Goal: Information Seeking & Learning: Learn about a topic

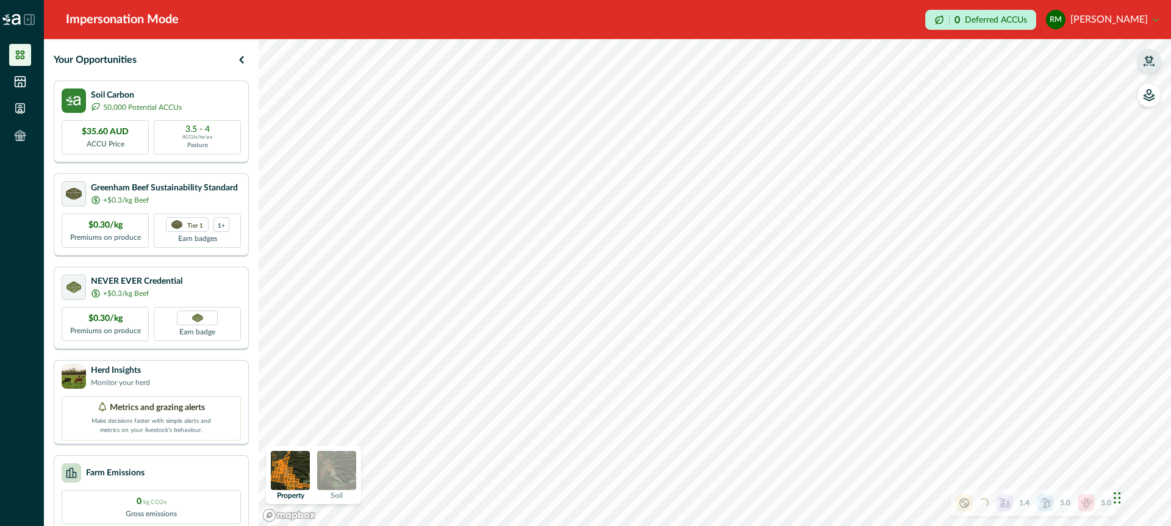
click at [1148, 61] on icon "button" at bounding box center [1149, 61] width 12 height 12
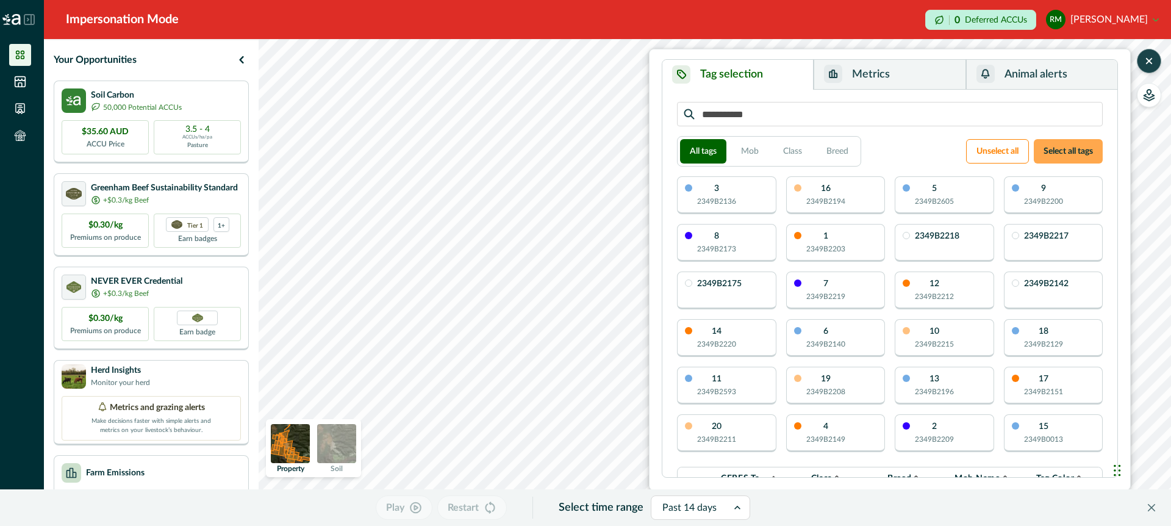
click at [1049, 153] on button "Select all tags" at bounding box center [1068, 151] width 69 height 24
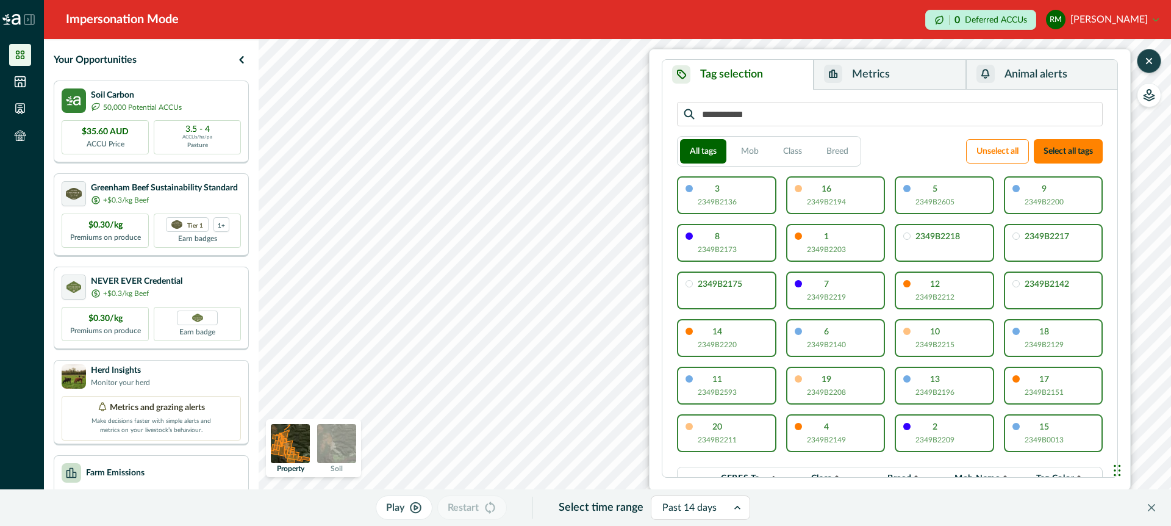
click at [906, 80] on button "Metrics" at bounding box center [890, 75] width 152 height 30
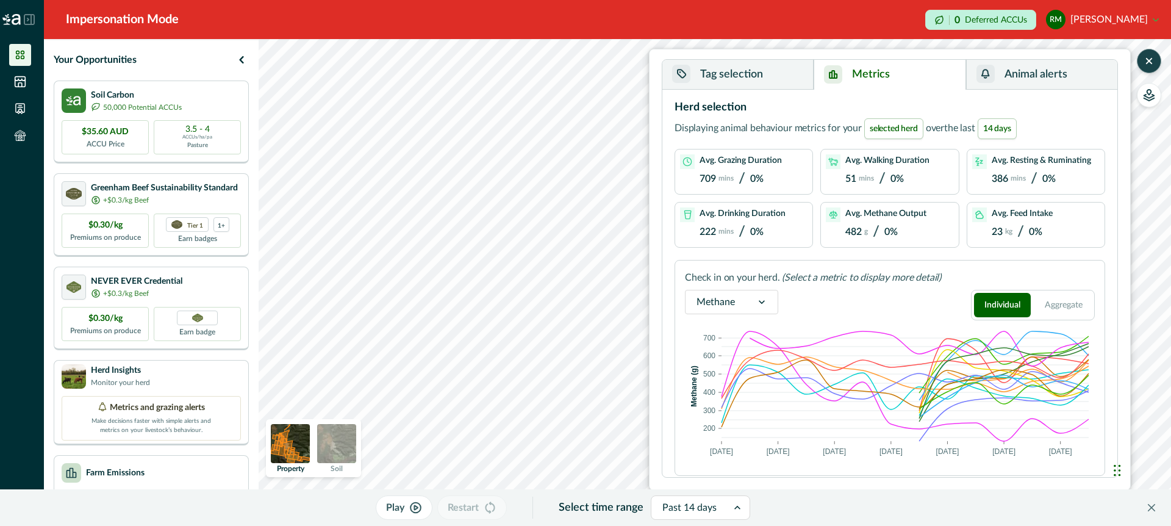
click at [995, 123] on span "14 days" at bounding box center [997, 128] width 39 height 21
click at [998, 131] on span "14 days" at bounding box center [997, 128] width 39 height 21
click at [736, 504] on icon at bounding box center [738, 507] width 12 height 12
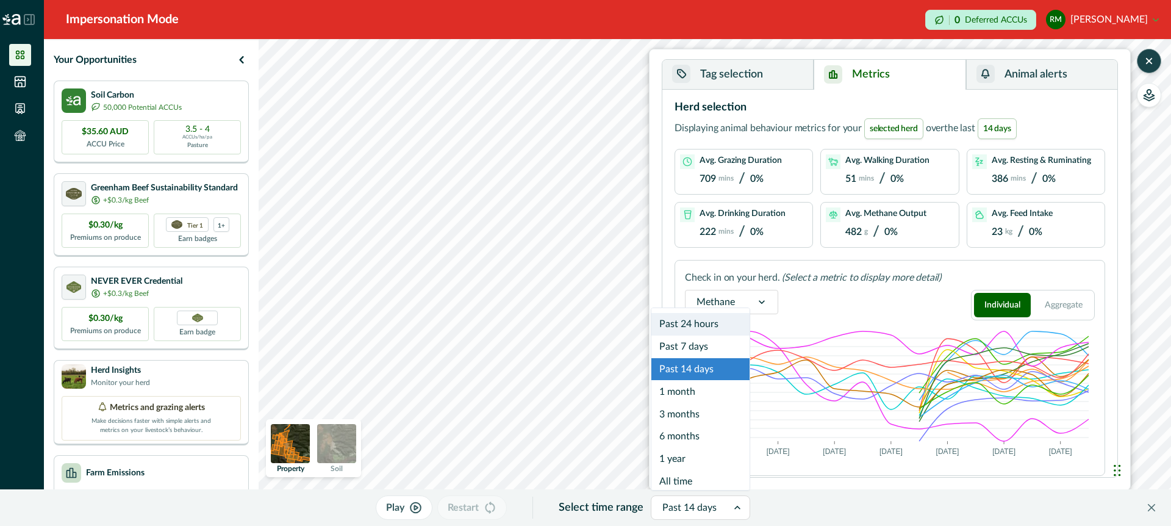
click at [805, 295] on div "Methane Individual Aggregate" at bounding box center [890, 305] width 410 height 31
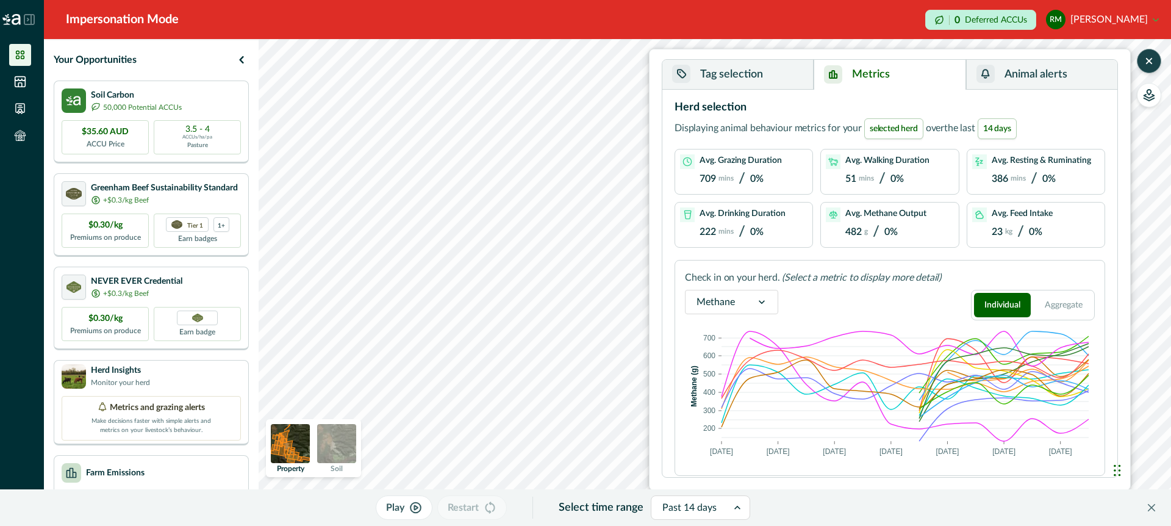
click at [760, 297] on icon at bounding box center [762, 302] width 12 height 12
click at [746, 392] on div "Activities" at bounding box center [732, 387] width 92 height 23
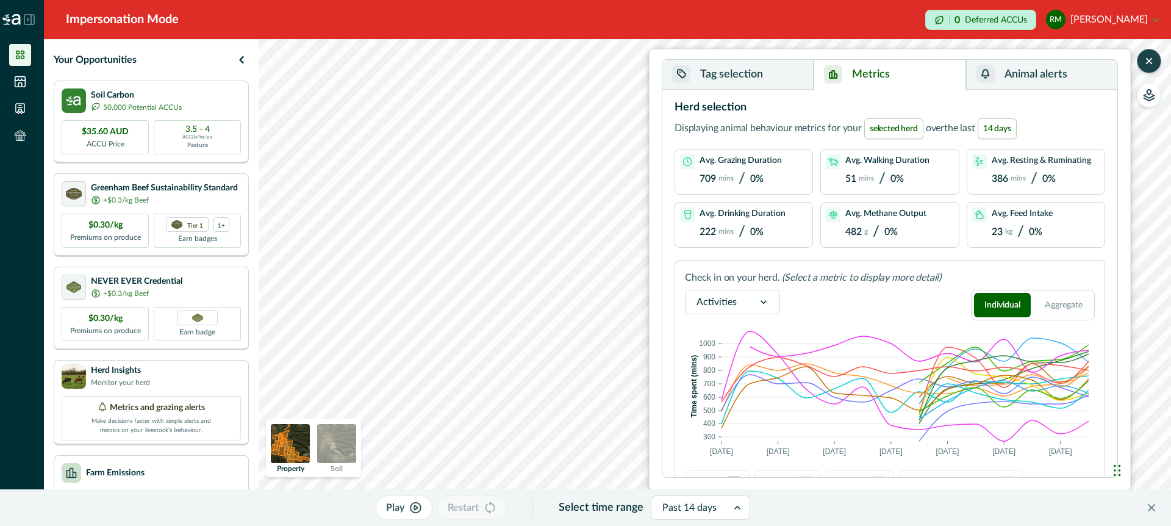
click at [739, 506] on icon at bounding box center [738, 507] width 12 height 12
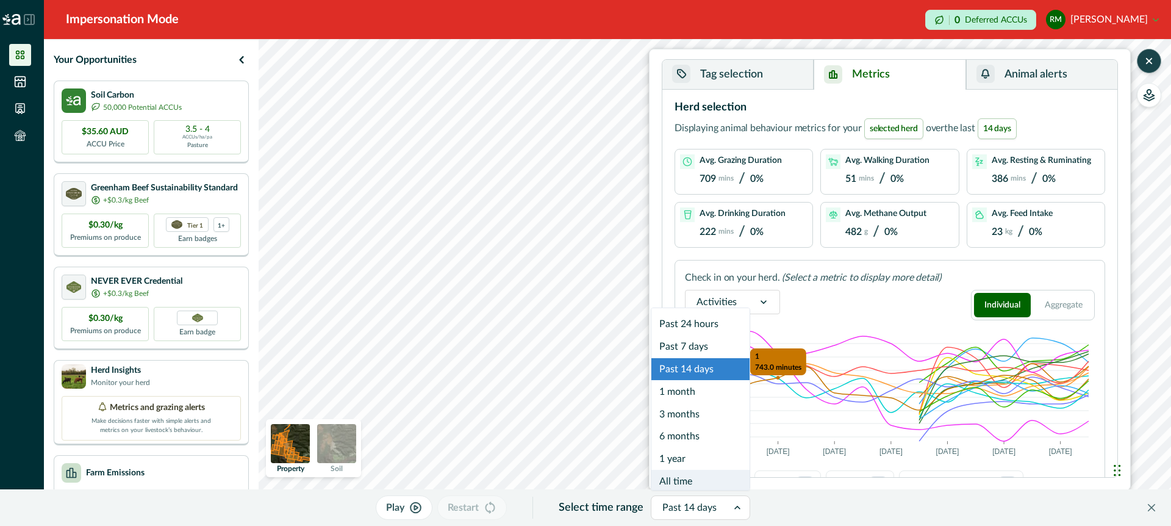
scroll to position [7, 0]
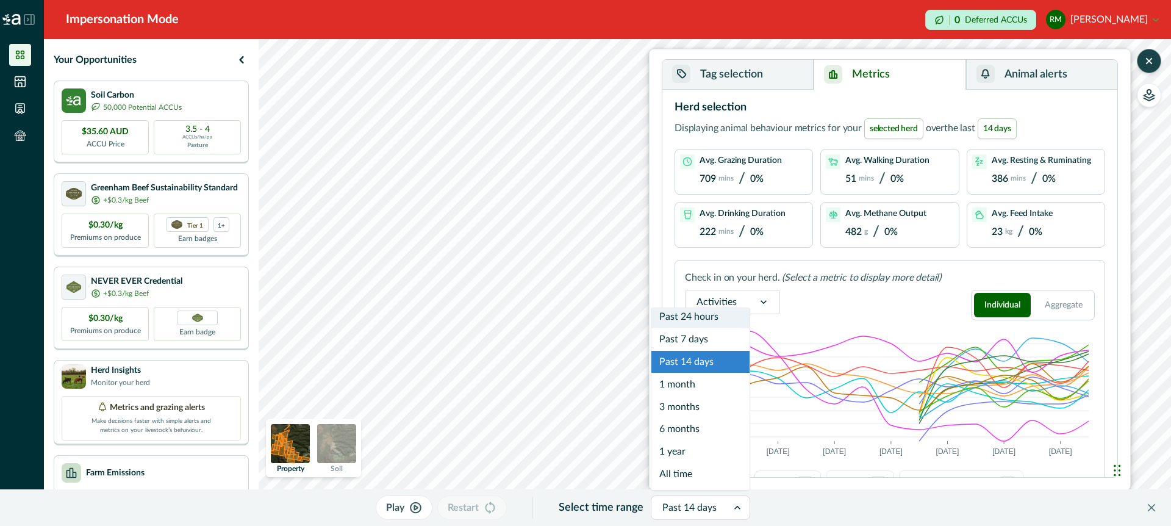
click at [929, 70] on button "Metrics" at bounding box center [890, 75] width 152 height 30
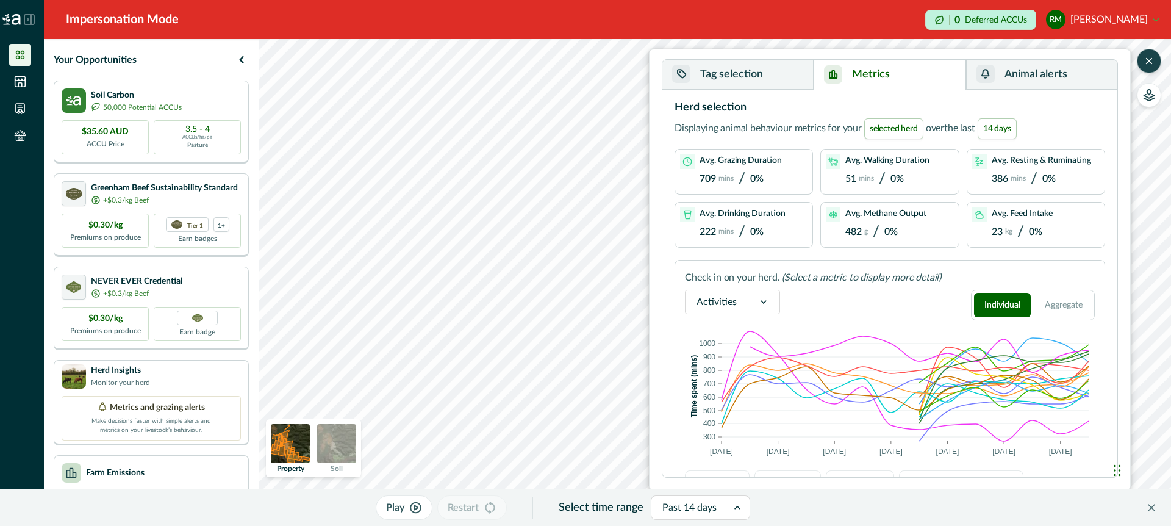
click at [761, 298] on icon at bounding box center [764, 302] width 12 height 12
click at [861, 306] on div "option Methane focused, 1 of 3. 3 results available. Use Up and Down to choose …" at bounding box center [890, 305] width 410 height 31
click at [1051, 295] on button "Aggregate" at bounding box center [1064, 305] width 57 height 24
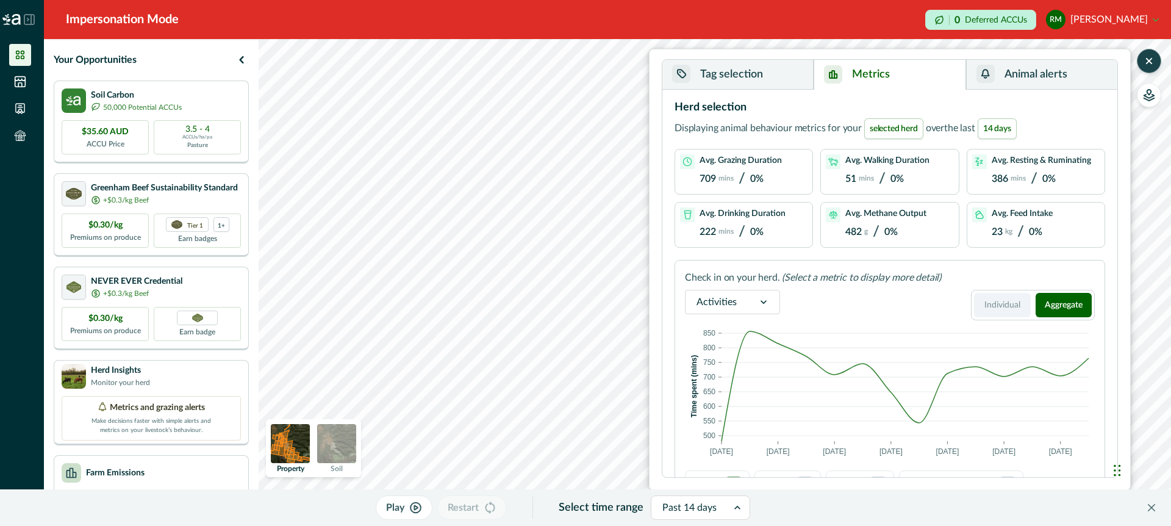
click at [997, 304] on button "Individual" at bounding box center [1002, 305] width 57 height 24
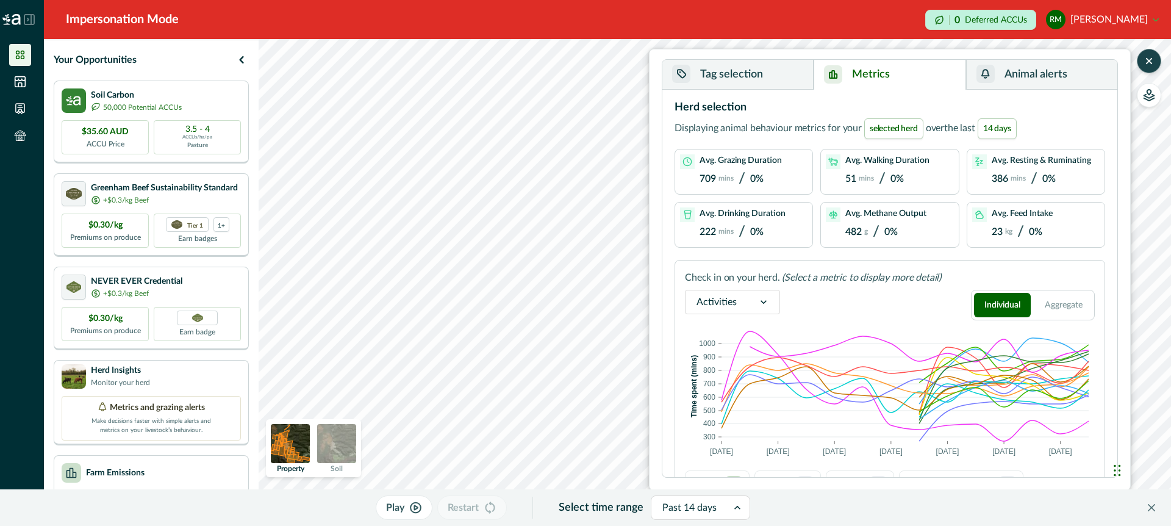
click at [764, 299] on icon at bounding box center [764, 302] width 12 height 12
click at [753, 362] on div "Feed intake" at bounding box center [733, 364] width 94 height 23
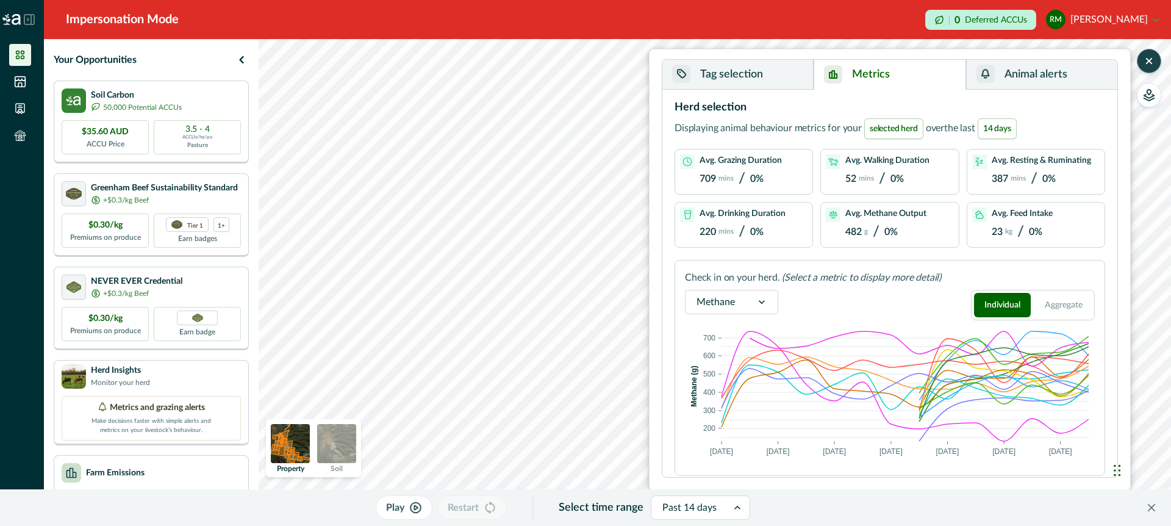
click at [774, 68] on button "Tag selection" at bounding box center [738, 75] width 151 height 30
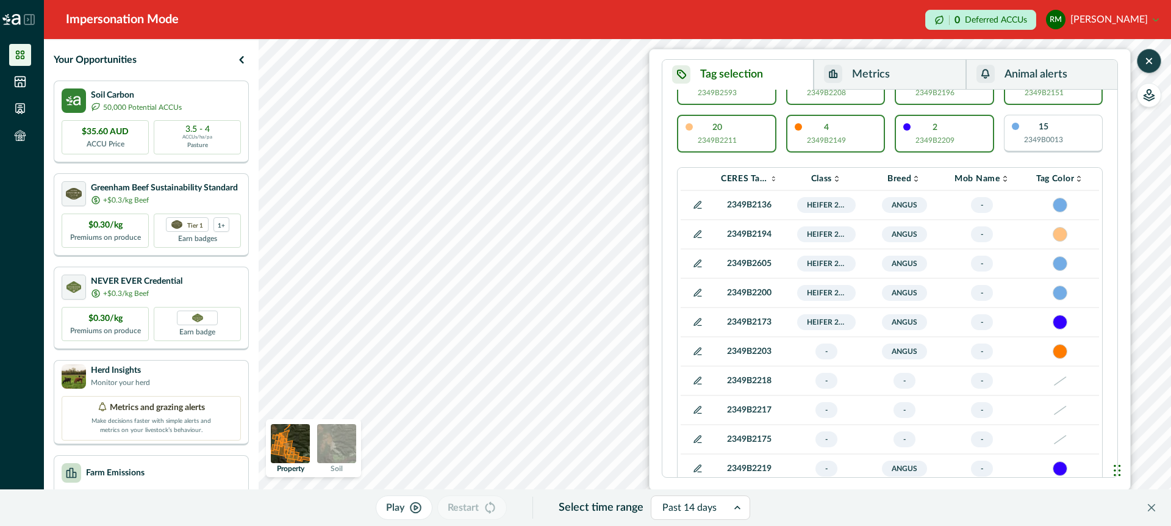
scroll to position [295, 0]
